Goal: Transaction & Acquisition: Subscribe to service/newsletter

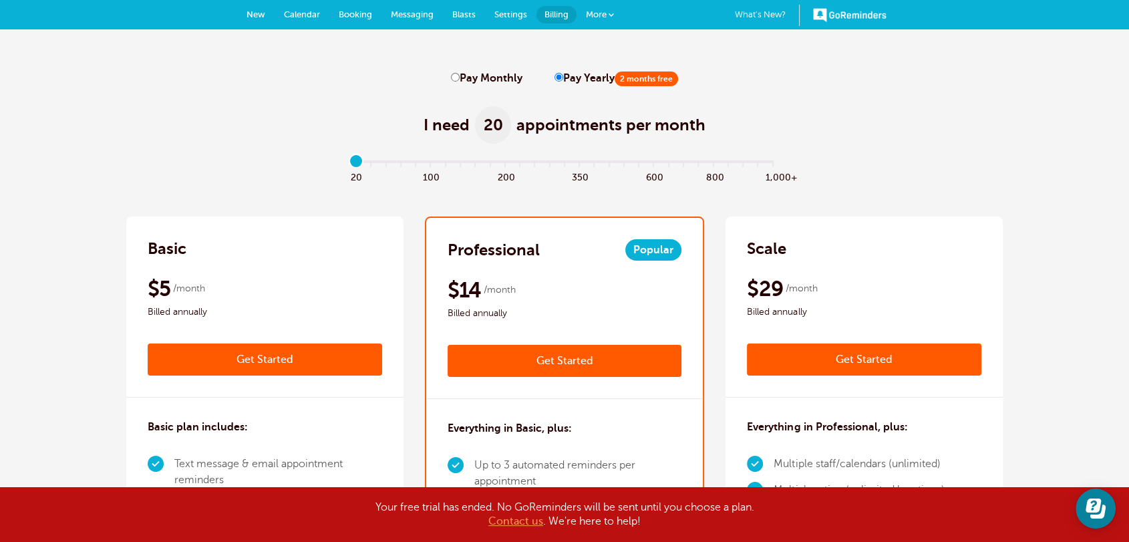
click at [459, 79] on label "Pay Monthly" at bounding box center [486, 78] width 71 height 13
click at [459, 79] on input "Pay Monthly" at bounding box center [455, 77] width 9 height 9
radio input "true"
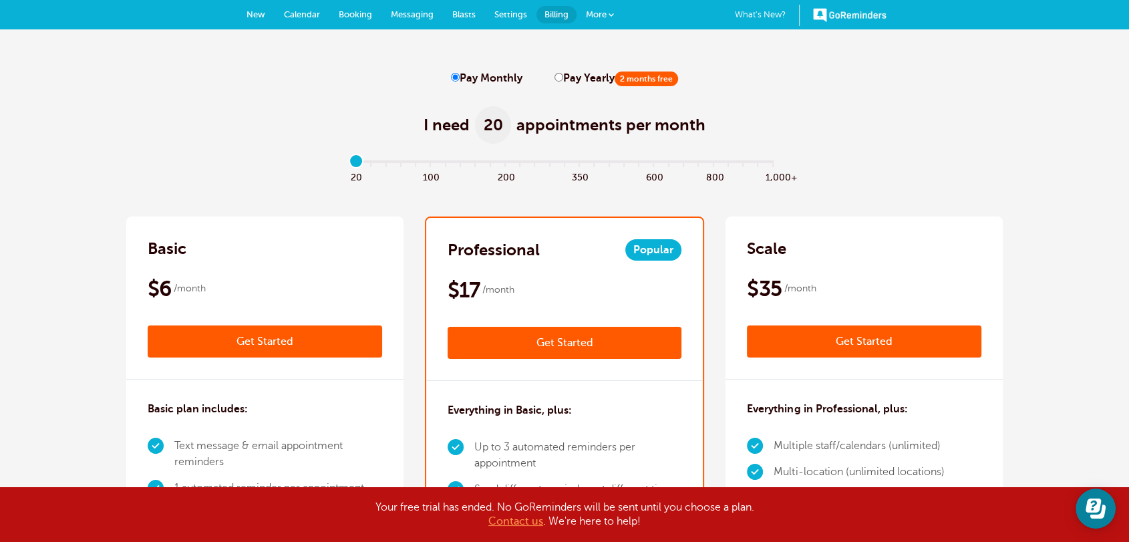
drag, startPoint x: 361, startPoint y: 166, endPoint x: 331, endPoint y: 160, distance: 30.0
click at [349, 163] on input "range" at bounding box center [565, 164] width 432 height 3
drag, startPoint x: 363, startPoint y: 166, endPoint x: 272, endPoint y: 166, distance: 90.8
click at [349, 166] on input "range" at bounding box center [565, 164] width 432 height 3
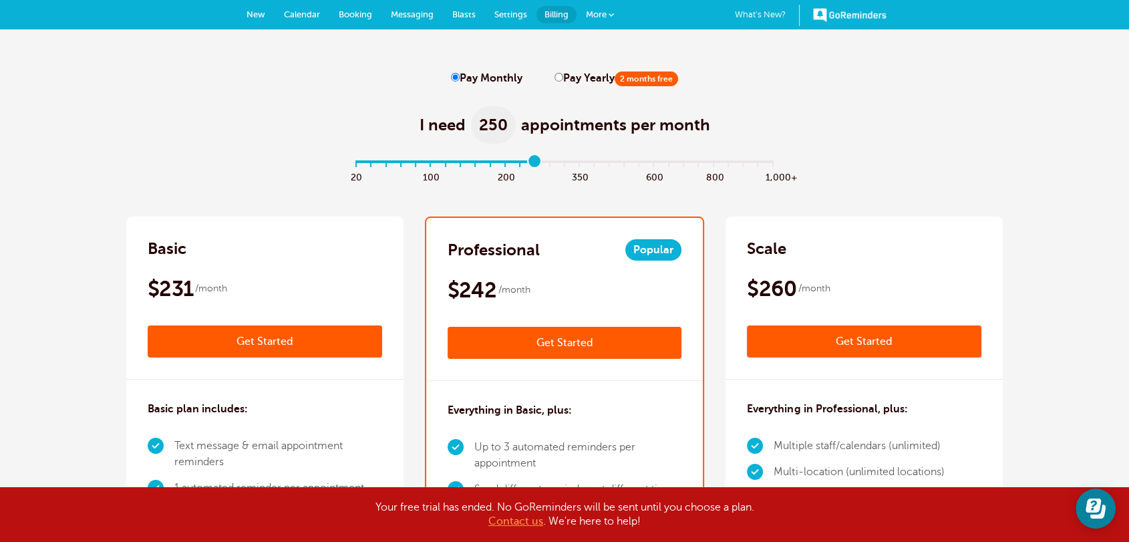
drag, startPoint x: 351, startPoint y: 164, endPoint x: 535, endPoint y: 164, distance: 184.3
click at [535, 164] on input "range" at bounding box center [565, 164] width 432 height 3
type input "12"
drag, startPoint x: 524, startPoint y: 166, endPoint x: 528, endPoint y: 193, distance: 27.8
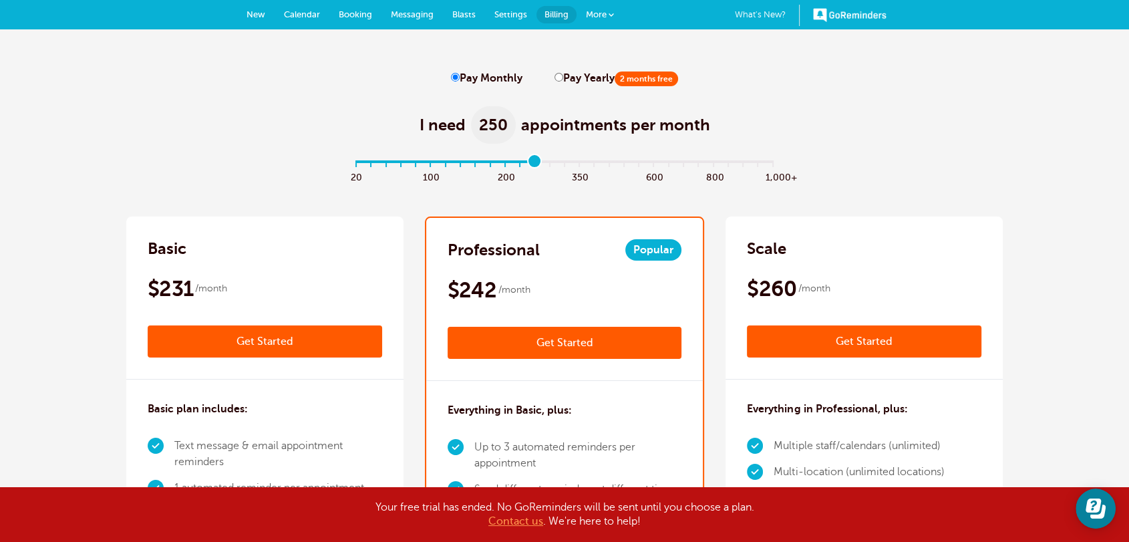
click at [528, 166] on input "range" at bounding box center [565, 164] width 432 height 3
click at [556, 80] on input "Pay Yearly 2 months free" at bounding box center [558, 77] width 9 height 9
radio input "true"
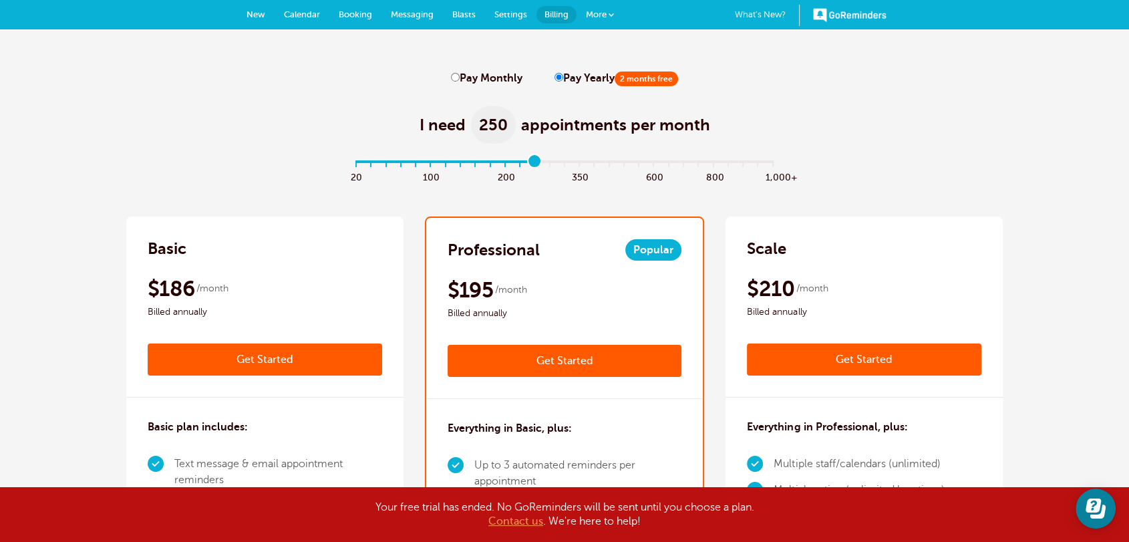
click at [747, 16] on link "What's New? 1" at bounding box center [767, 15] width 65 height 21
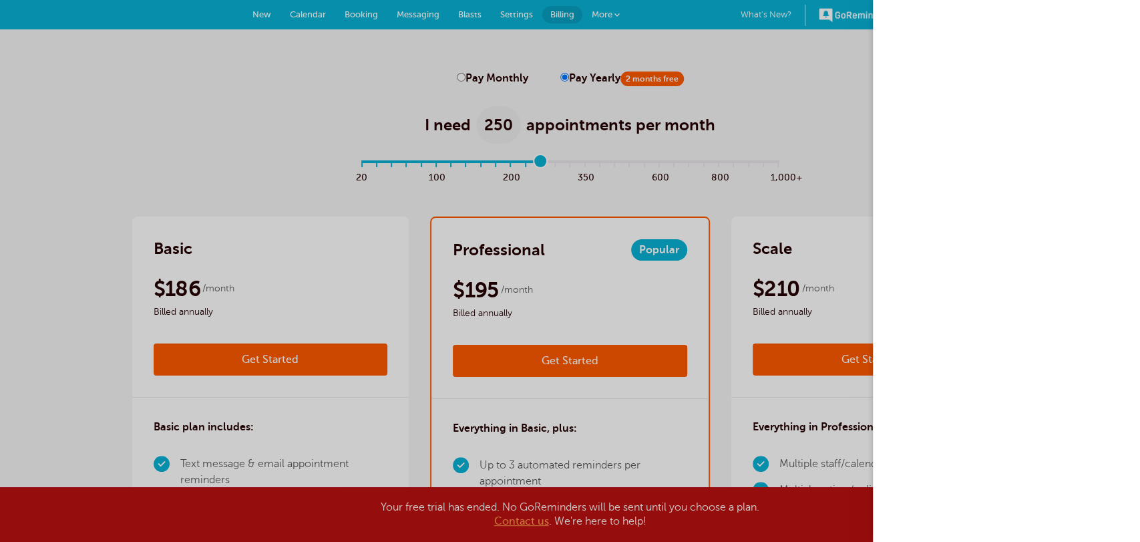
click at [762, 60] on div at bounding box center [570, 271] width 1140 height 542
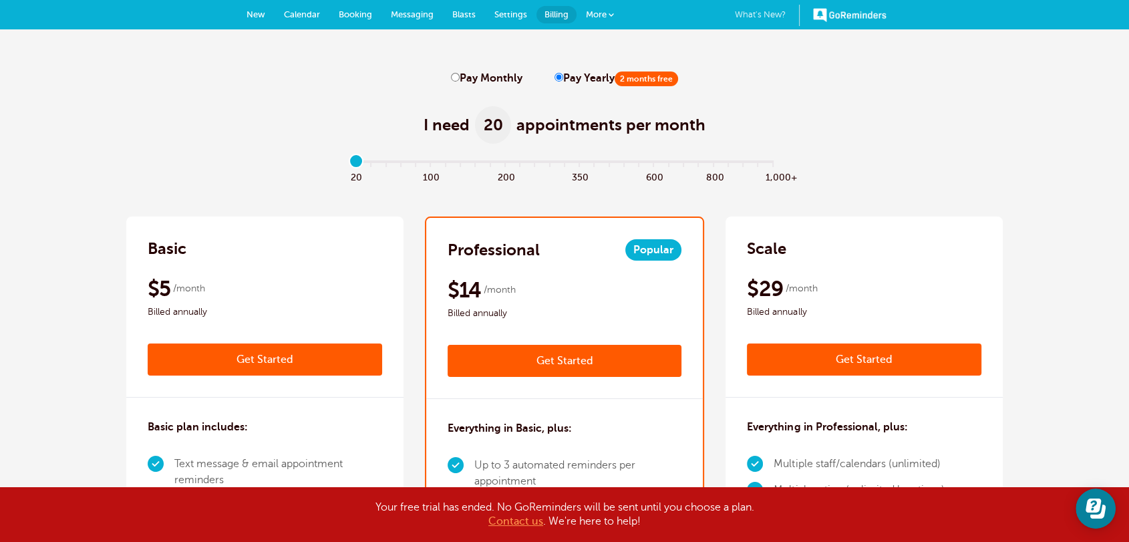
click at [774, 17] on link "What's New? 1" at bounding box center [767, 15] width 65 height 21
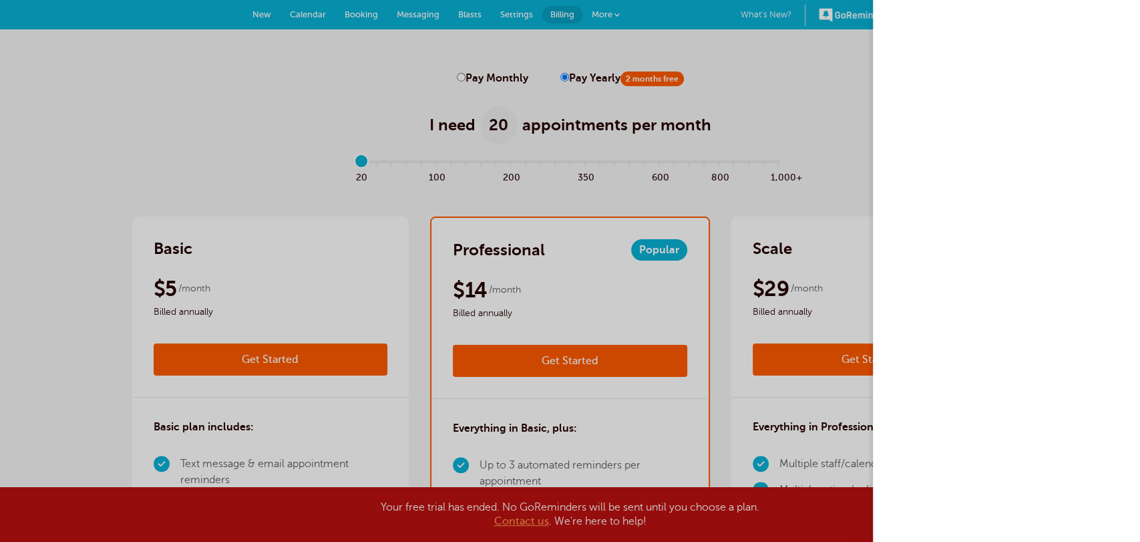
click at [821, 97] on div at bounding box center [570, 271] width 1140 height 542
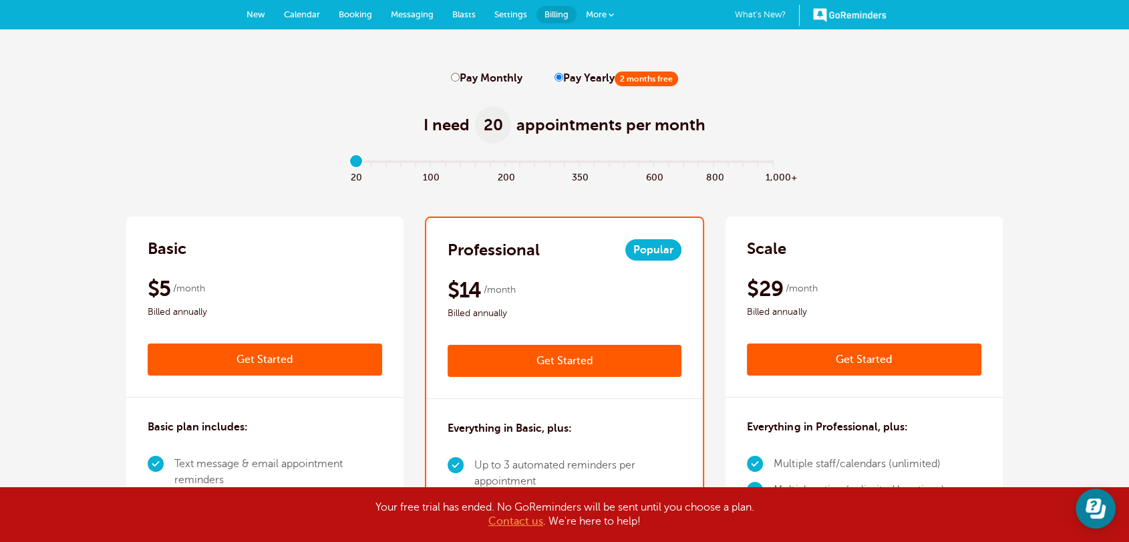
click at [831, 140] on div "I need 20 appointments per month" at bounding box center [564, 117] width 876 height 65
click at [749, 13] on link "What's New? 1" at bounding box center [767, 15] width 65 height 21
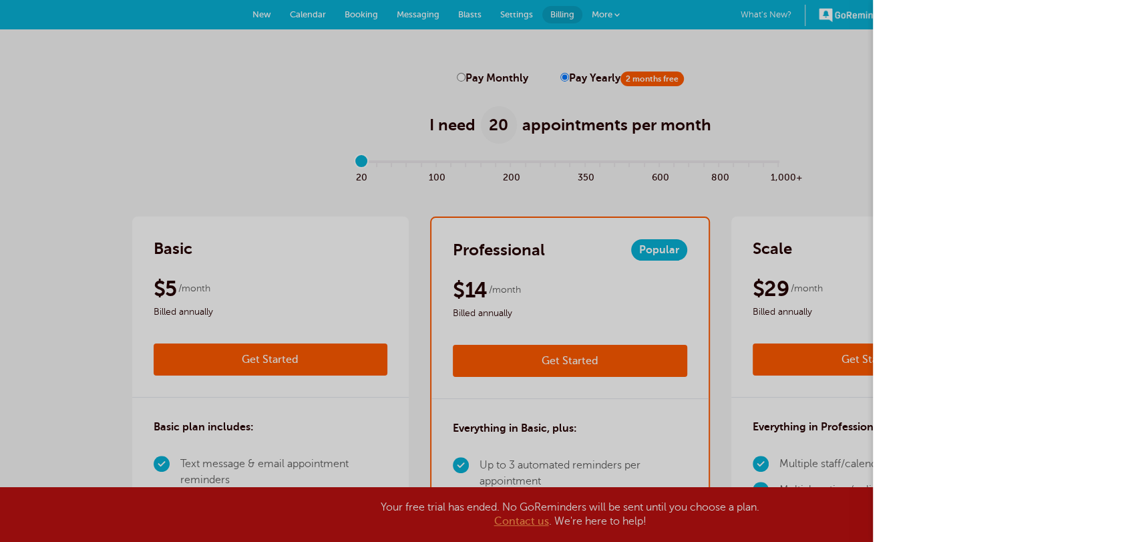
drag, startPoint x: 786, startPoint y: 88, endPoint x: 818, endPoint y: 32, distance: 64.6
click at [786, 89] on div at bounding box center [570, 271] width 1140 height 542
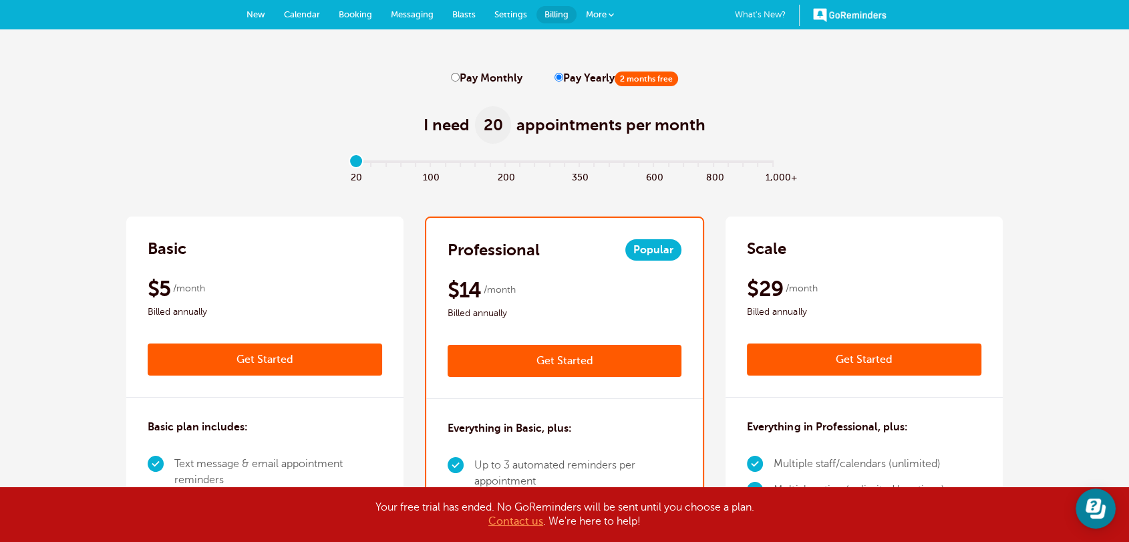
click at [825, 17] on link "GoReminders" at bounding box center [849, 14] width 73 height 29
click at [609, 10] on link "More" at bounding box center [599, 15] width 47 height 30
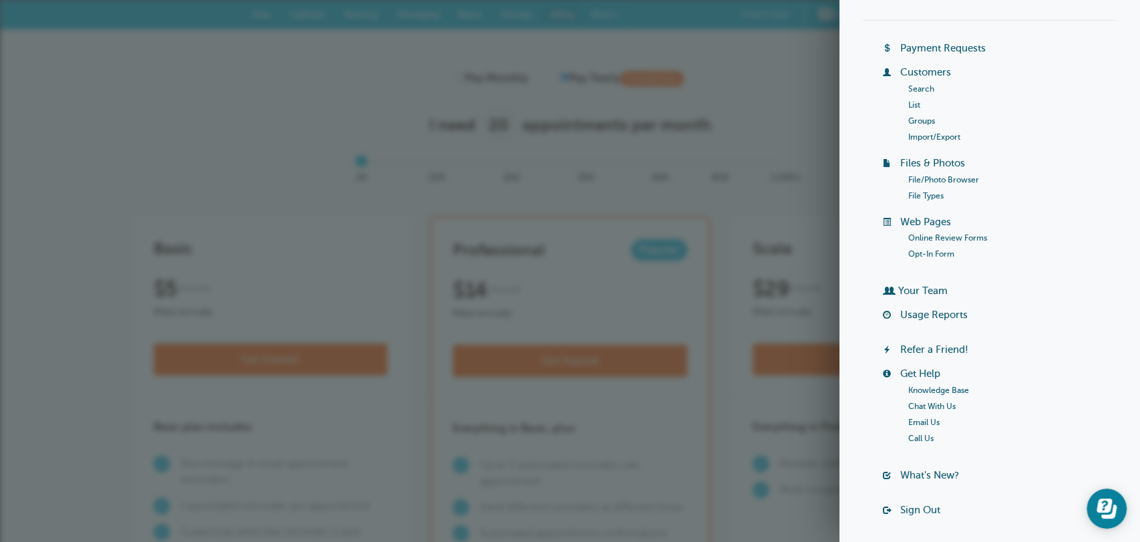
scroll to position [104, 0]
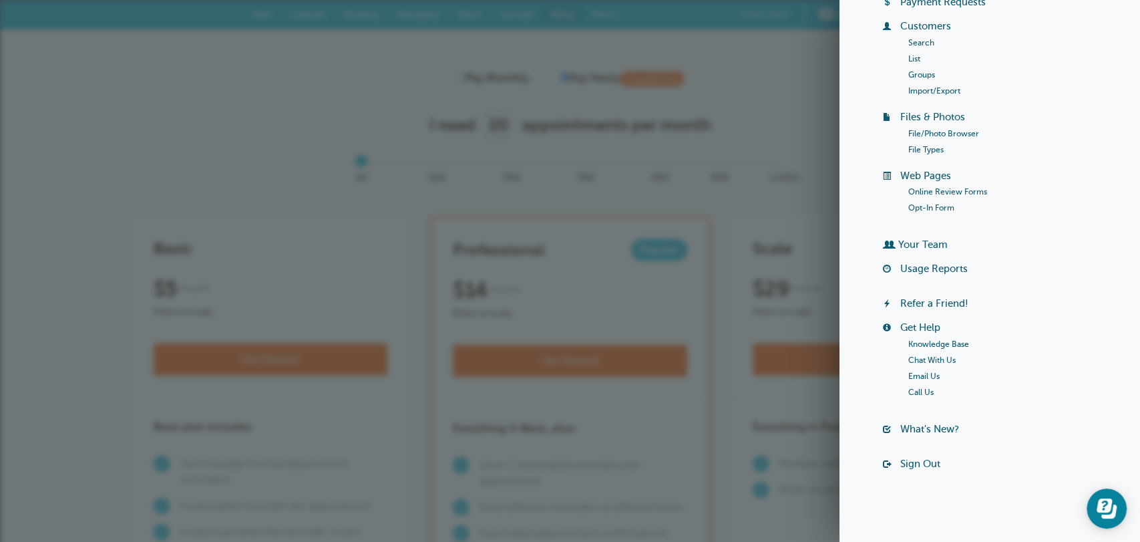
click at [908, 467] on link "Sign Out" at bounding box center [920, 463] width 40 height 11
